Goal: Subscribe to service/newsletter

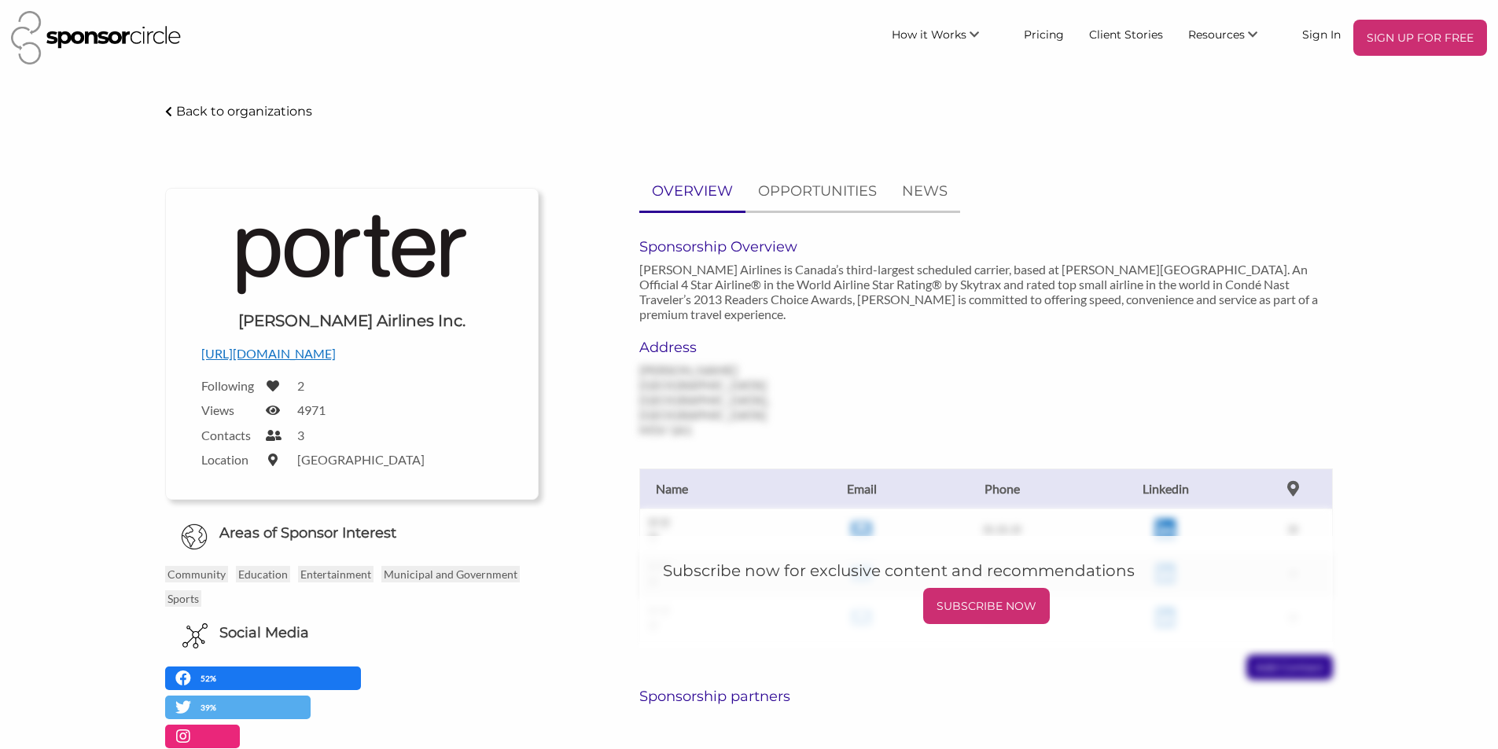
click at [999, 594] on p "SUBSCRIBE NOW" at bounding box center [986, 606] width 114 height 24
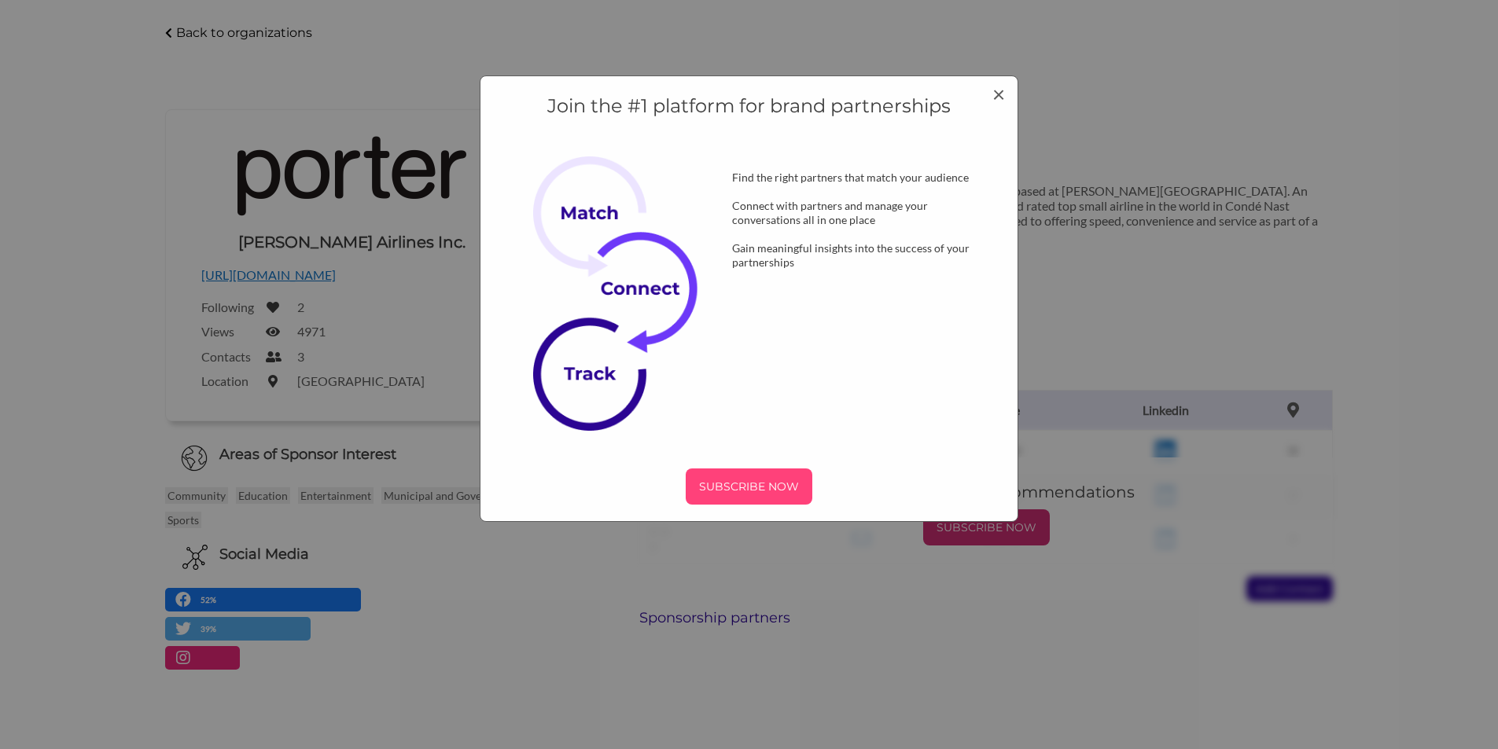
click at [749, 486] on p "SUBSCRIBE NOW" at bounding box center [749, 487] width 114 height 24
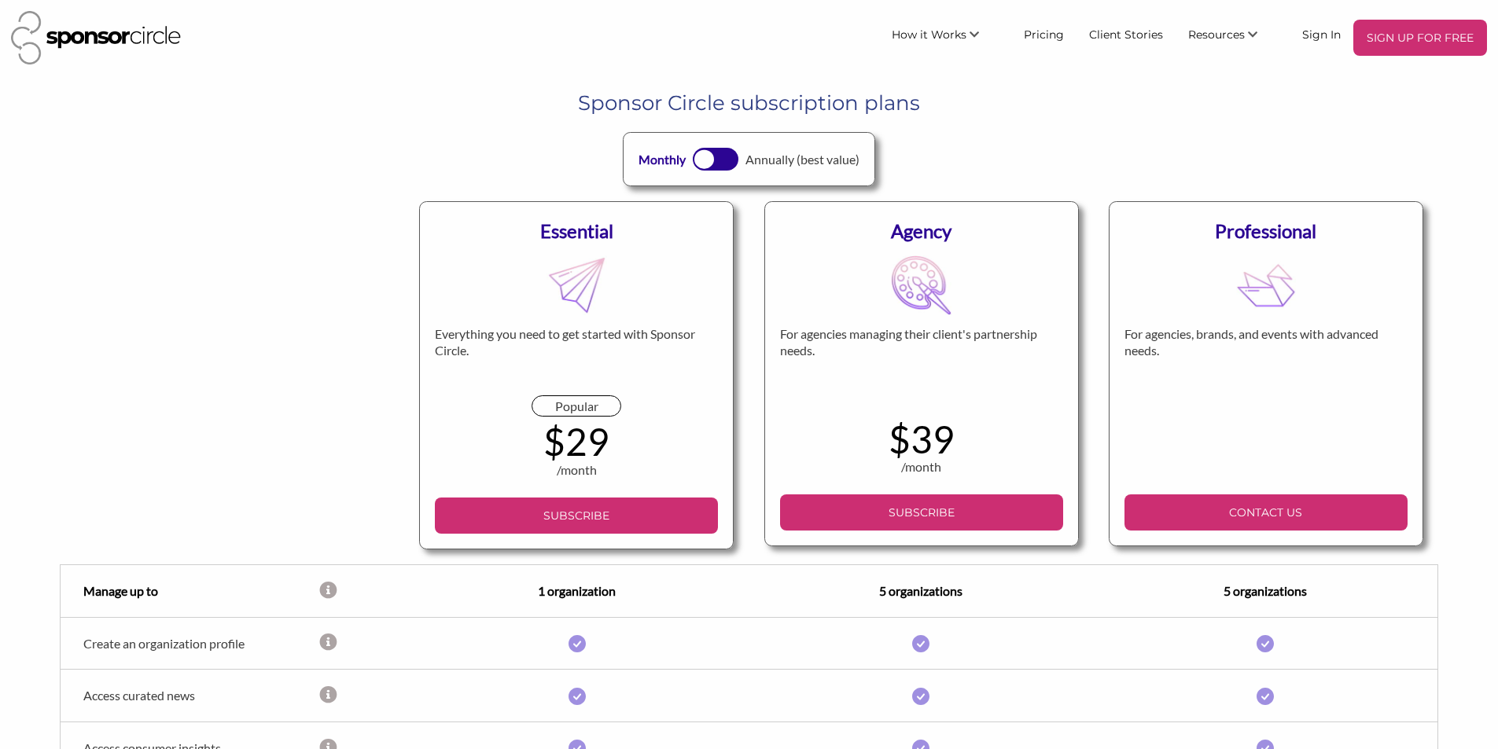
click at [749, 483] on div "Agency For agencies managing their client's partnership needs. $39 /month BILLE…" at bounding box center [921, 375] width 344 height 378
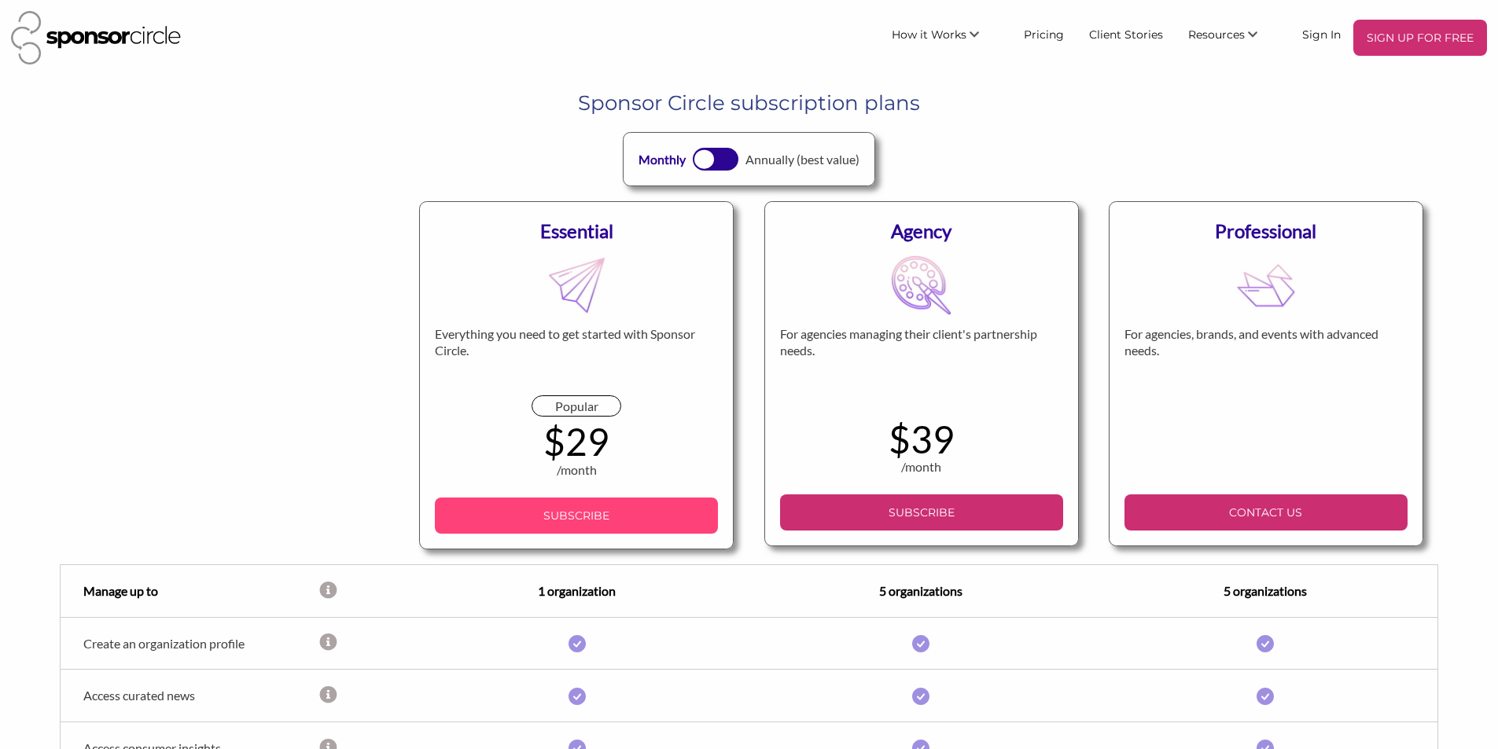
click at [662, 516] on p "SUBSCRIBE" at bounding box center [576, 516] width 270 height 24
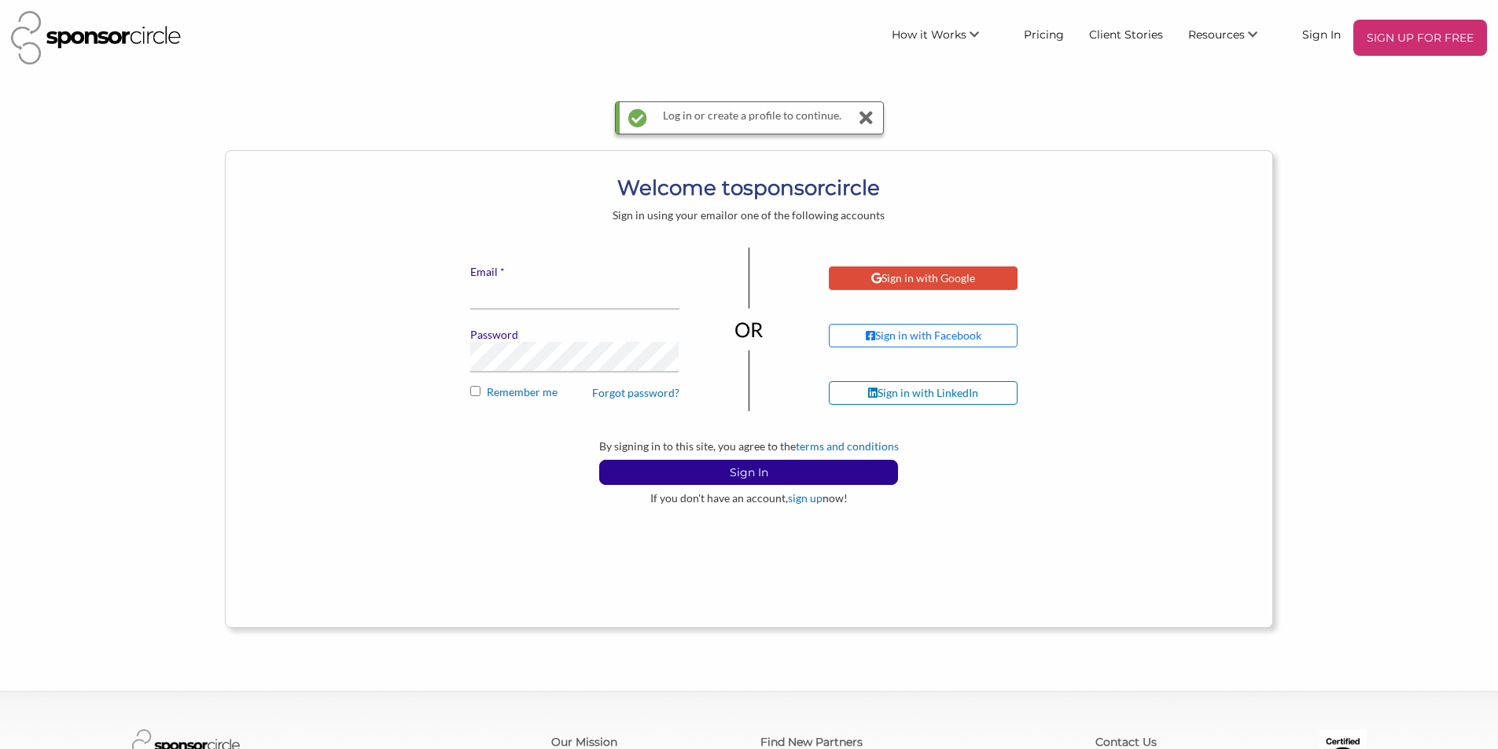
click at [880, 284] on div "Sign in with Google" at bounding box center [923, 278] width 104 height 14
